Goal: Task Accomplishment & Management: Manage account settings

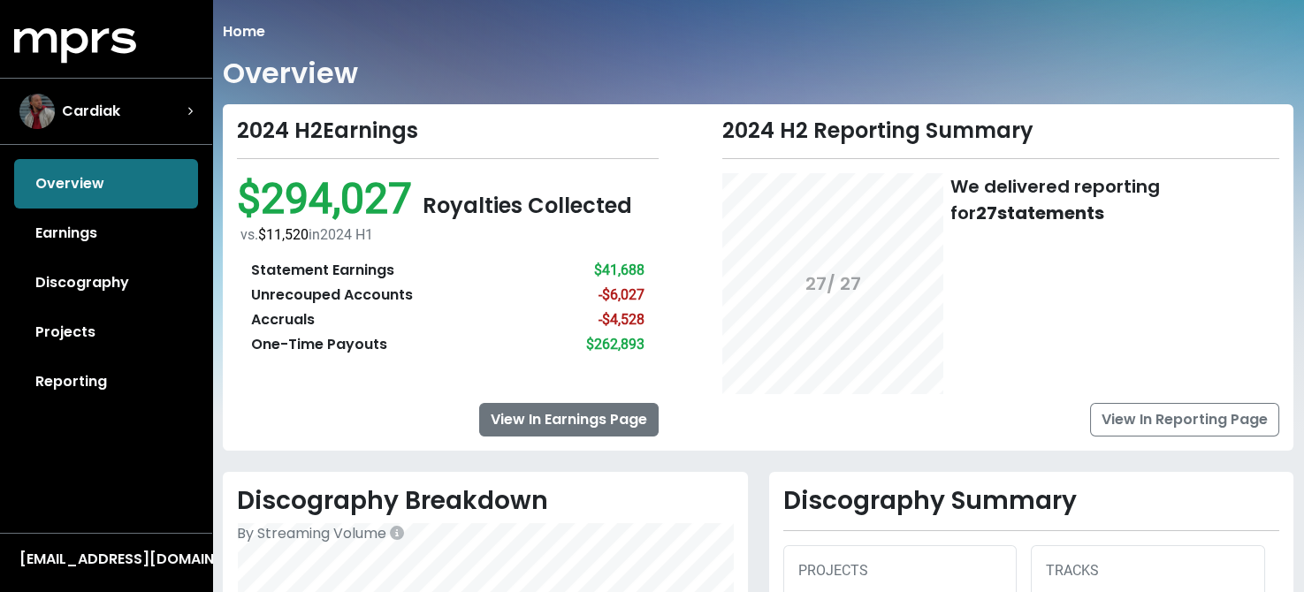
click at [564, 424] on link "View In Earnings Page" at bounding box center [568, 420] width 179 height 34
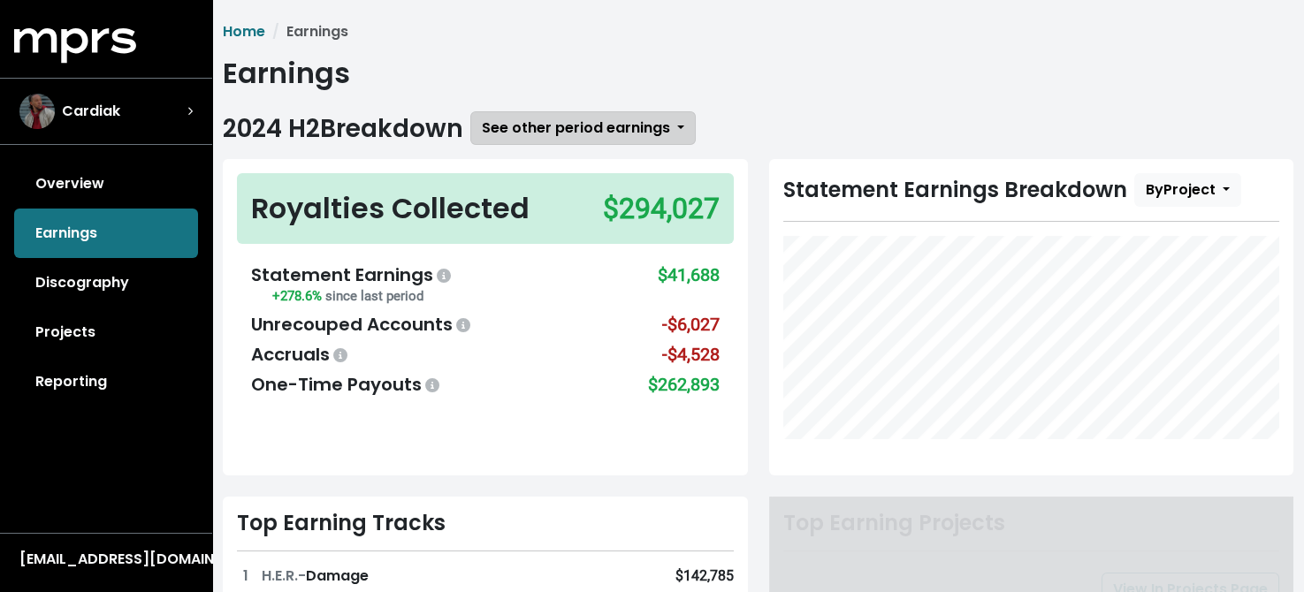
click at [635, 131] on span "See other period earnings" at bounding box center [576, 128] width 188 height 20
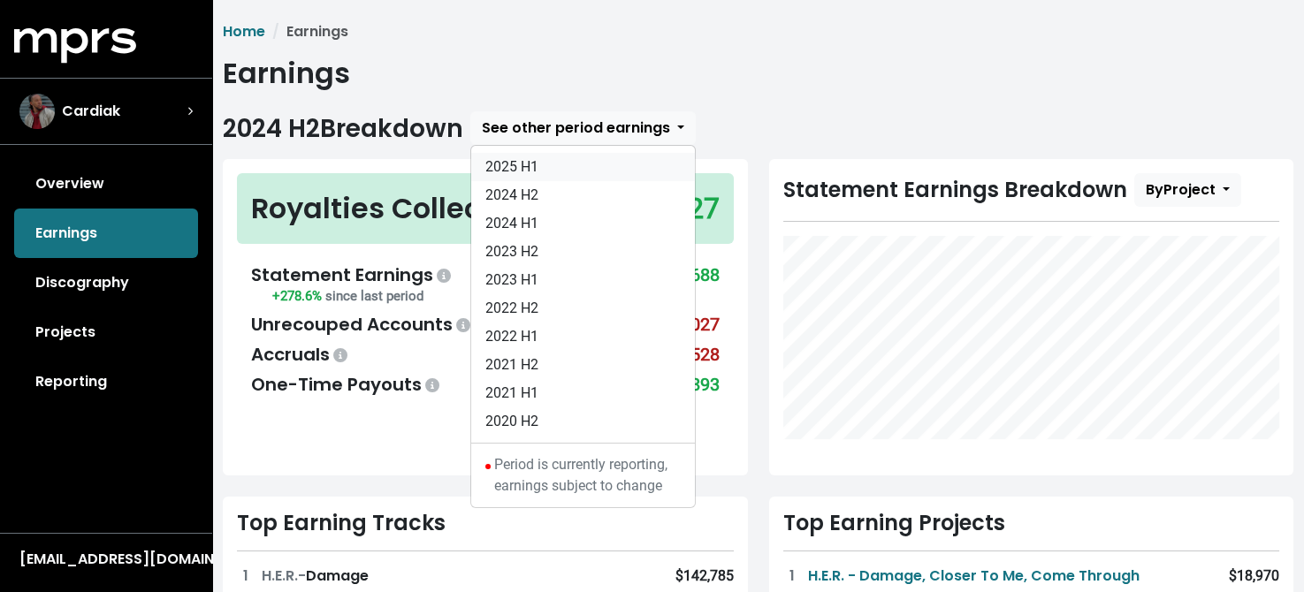
click at [535, 163] on link "2025 H1" at bounding box center [583, 167] width 224 height 28
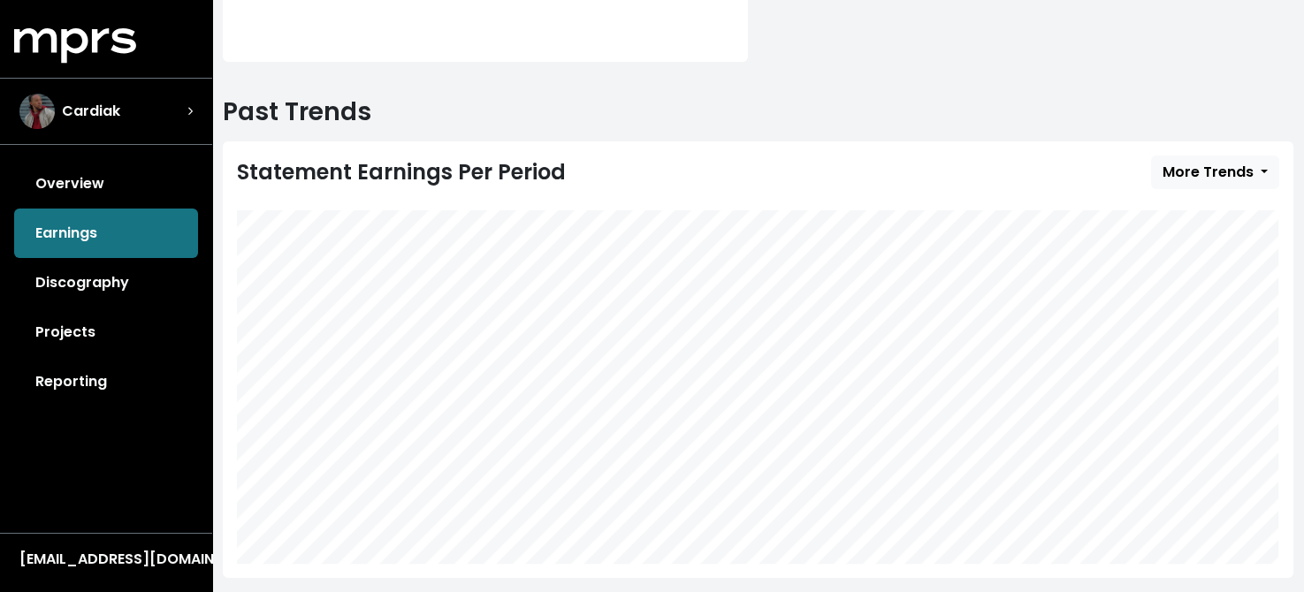
scroll to position [530, 0]
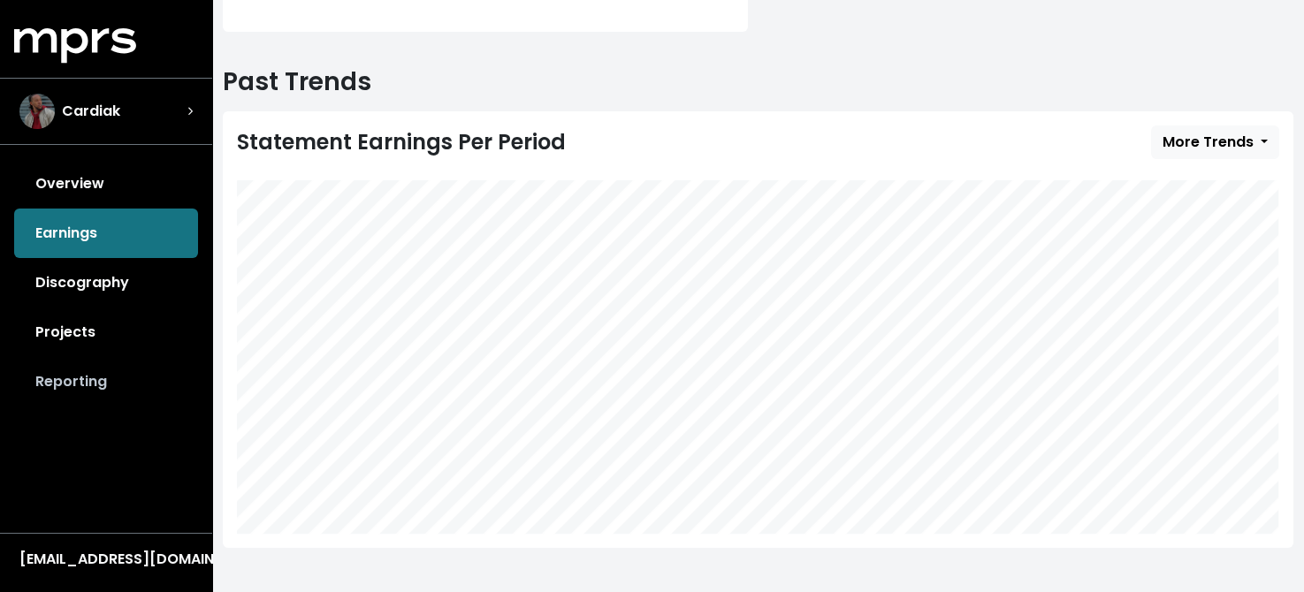
click at [70, 374] on link "Reporting" at bounding box center [106, 381] width 184 height 49
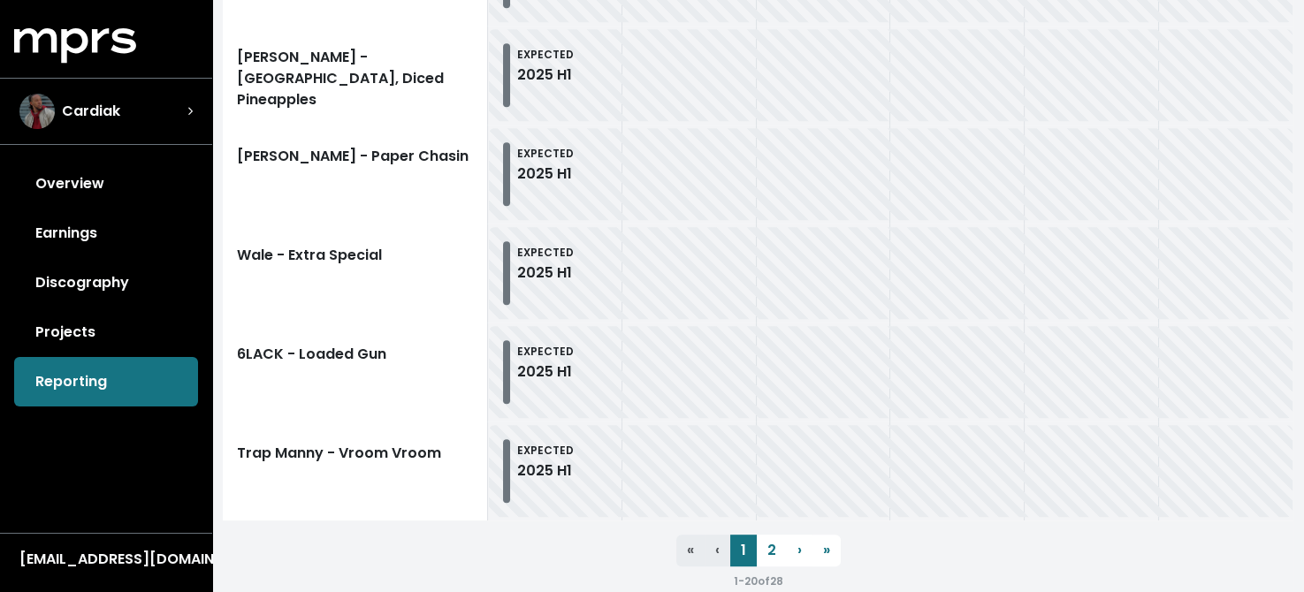
scroll to position [2173, 0]
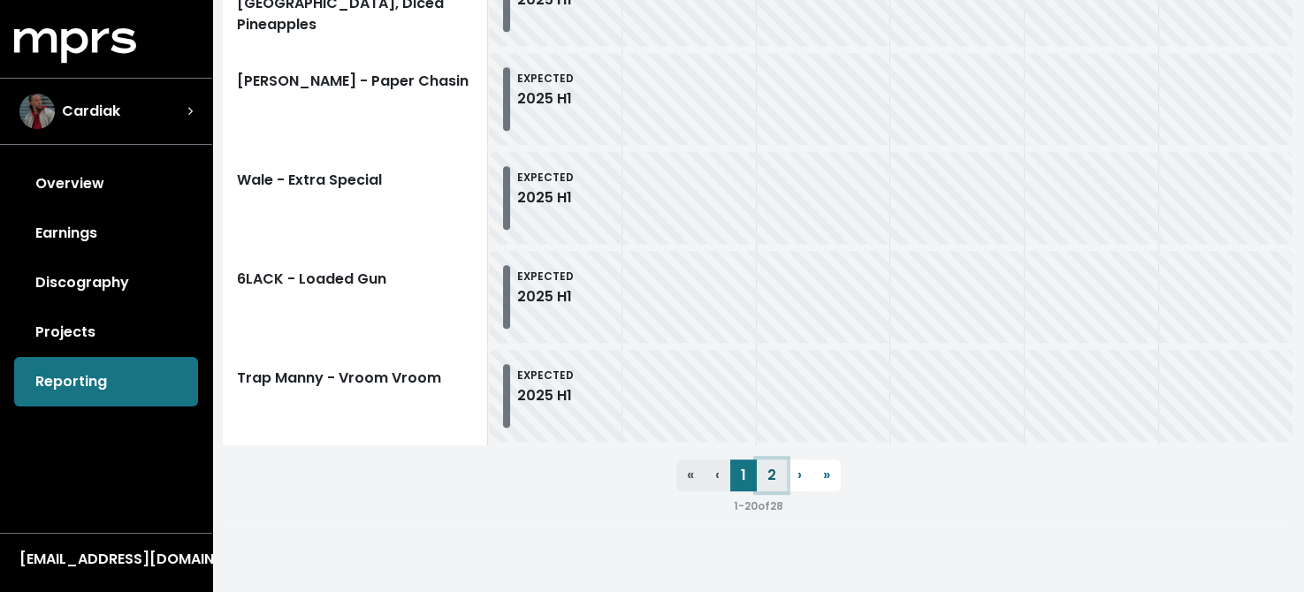
click at [776, 481] on link "2" at bounding box center [772, 476] width 30 height 32
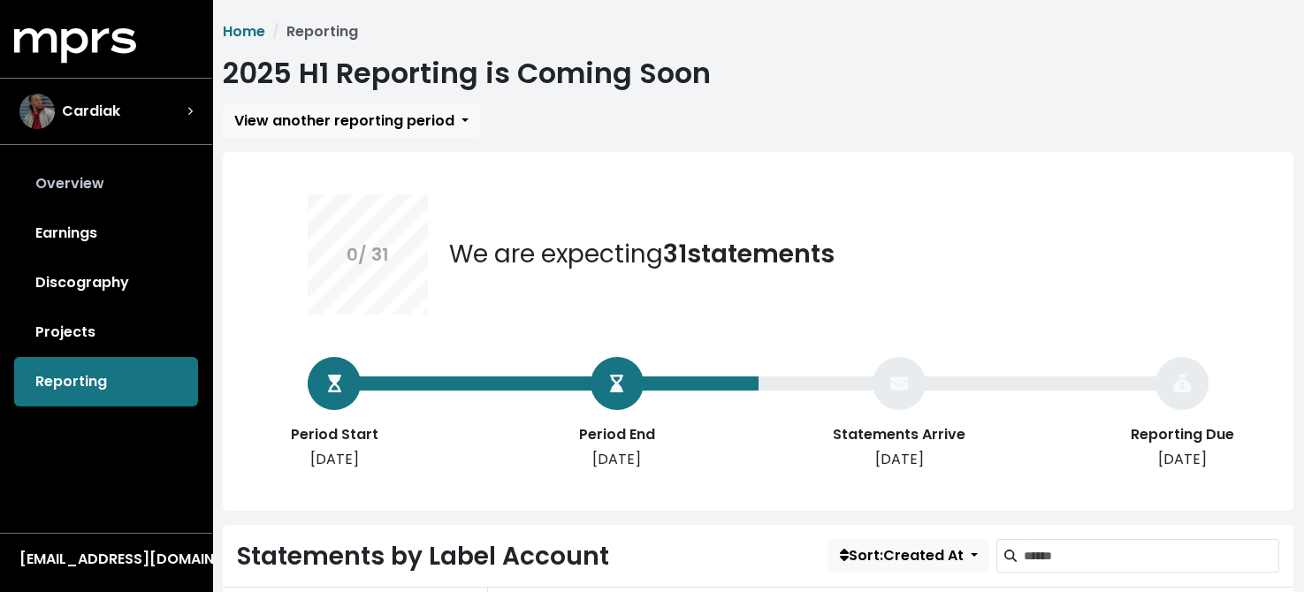
click at [74, 185] on link "Overview" at bounding box center [106, 183] width 184 height 49
